Goal: Task Accomplishment & Management: Complete application form

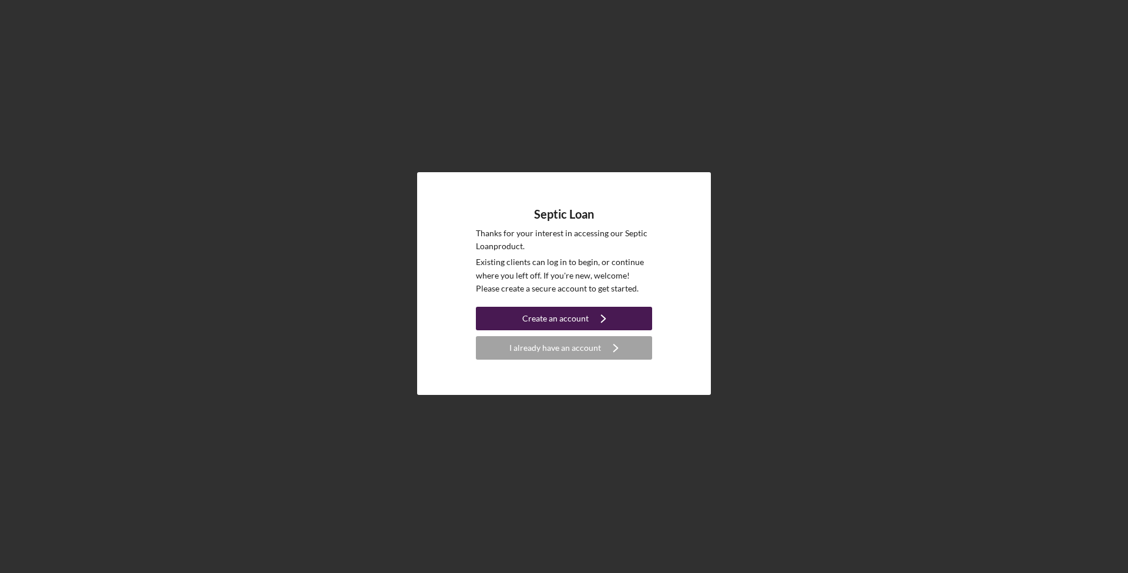
click at [566, 319] on div "Create an account" at bounding box center [555, 319] width 66 height 24
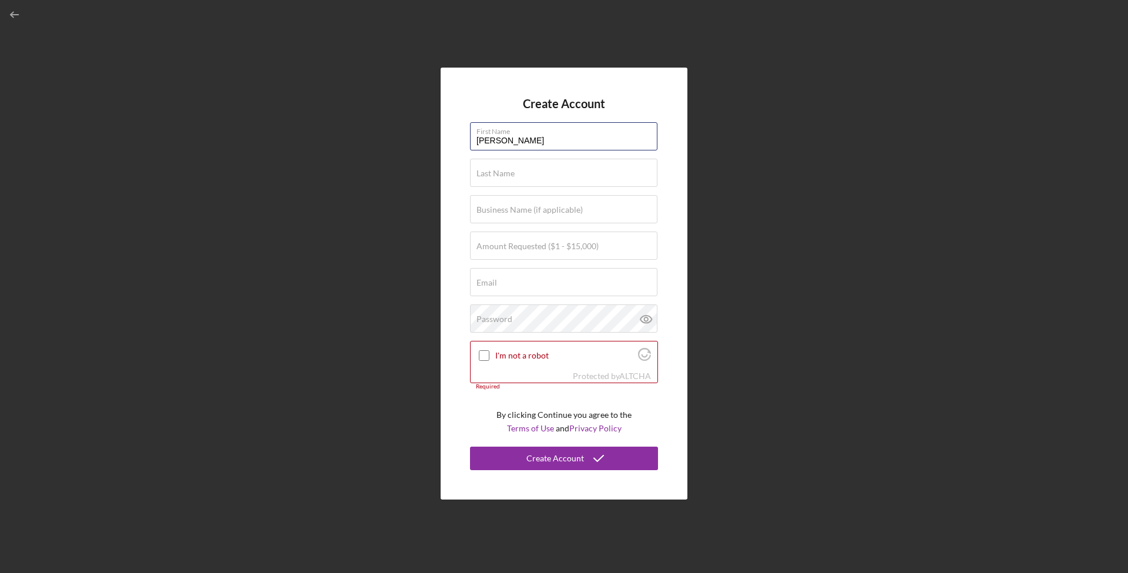
type input "[PERSON_NAME]"
